Goal: Task Accomplishment & Management: Complete application form

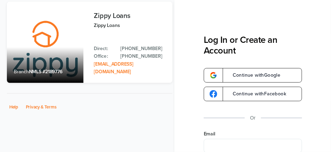
scroll to position [106, 0]
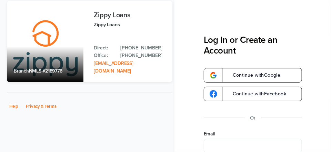
click at [232, 147] on input "Email" at bounding box center [253, 146] width 98 height 14
type input "**********"
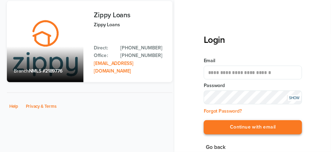
click at [269, 127] on button "Continue with email" at bounding box center [253, 127] width 98 height 14
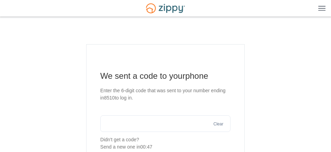
click at [129, 125] on input "text" at bounding box center [165, 123] width 130 height 17
type input "******"
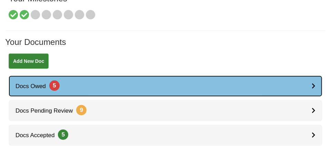
scroll to position [83, 0]
click at [171, 86] on link "Docs Owed 5" at bounding box center [166, 85] width 314 height 21
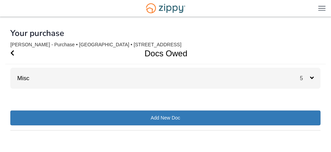
click at [312, 78] on icon at bounding box center [312, 77] width 4 height 6
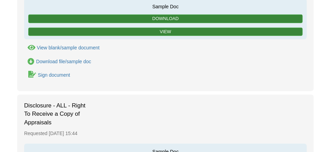
scroll to position [140, 0]
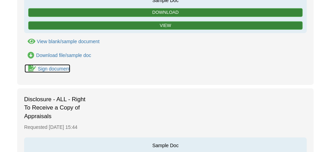
click at [58, 68] on div "Sign document" at bounding box center [54, 69] width 32 height 6
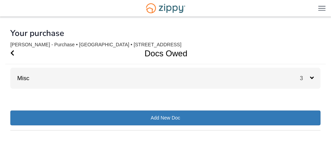
click at [311, 77] on icon at bounding box center [312, 77] width 4 height 6
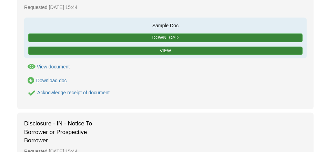
scroll to position [125, 0]
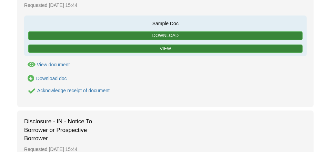
click at [31, 90] on icon "Acknowledge receipt of document" at bounding box center [31, 91] width 7 height 7
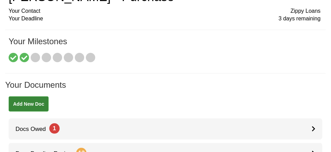
scroll to position [97, 0]
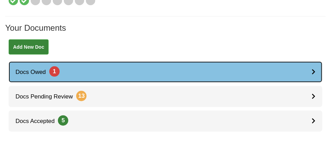
click at [263, 70] on link "Docs Owed 1" at bounding box center [166, 71] width 314 height 21
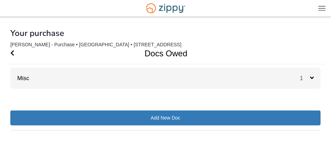
click at [310, 78] on icon at bounding box center [312, 77] width 4 height 6
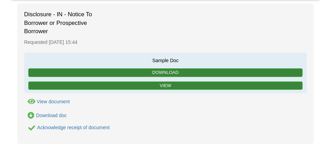
scroll to position [88, 0]
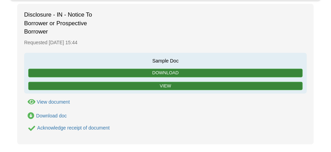
click at [33, 126] on icon "Acknowledge receipt of document" at bounding box center [31, 128] width 7 height 7
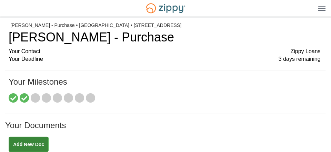
click at [321, 9] on img at bounding box center [322, 8] width 8 height 5
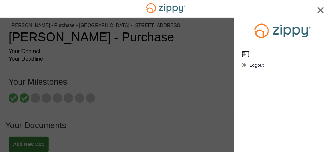
click at [246, 53] on icon "edit profile" at bounding box center [244, 53] width 5 height 5
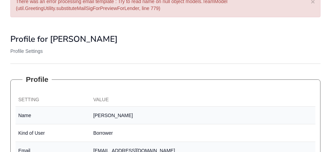
scroll to position [17, 0]
